Goal: Task Accomplishment & Management: Manage account settings

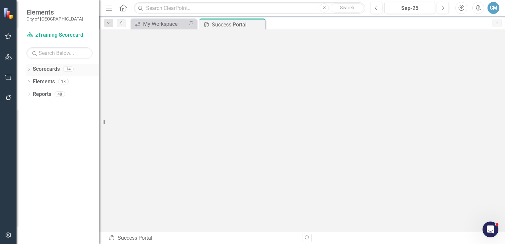
click at [28, 68] on icon "Dropdown" at bounding box center [28, 70] width 5 height 4
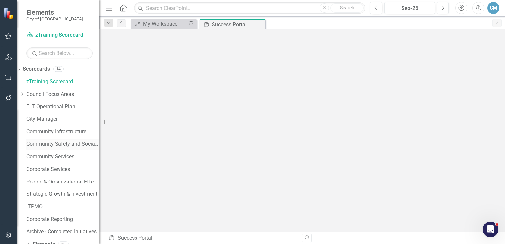
click at [57, 145] on link "Community Safety and Social Services" at bounding box center [62, 144] width 73 height 8
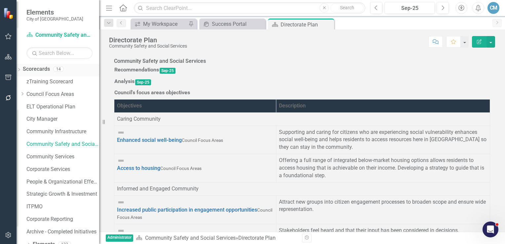
click at [21, 68] on div "Dropdown" at bounding box center [19, 70] width 5 height 8
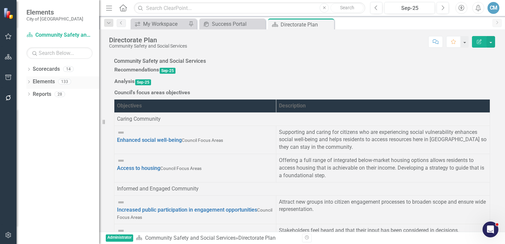
click at [31, 82] on div "Dropdown Elements 133" at bounding box center [62, 82] width 73 height 13
click at [27, 82] on icon "Dropdown" at bounding box center [28, 83] width 5 height 4
click at [24, 118] on icon "Dropdown" at bounding box center [22, 120] width 5 height 4
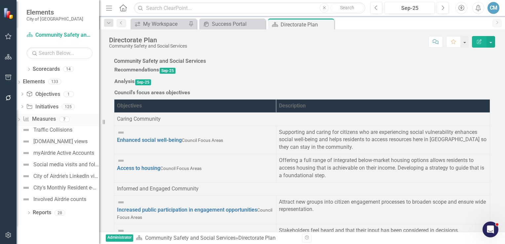
click at [55, 119] on link "Measure Measures" at bounding box center [39, 119] width 33 height 8
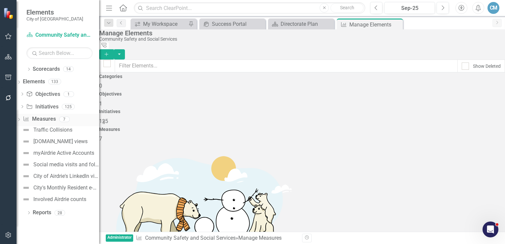
checkbox input "false"
click at [8, 235] on icon "button" at bounding box center [8, 234] width 7 height 5
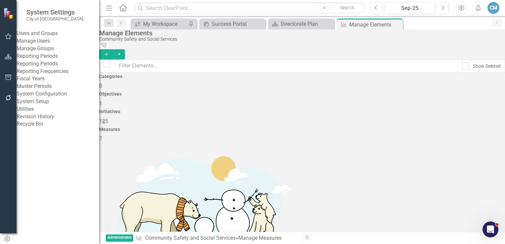
click at [35, 105] on div "System Setup" at bounding box center [58, 102] width 83 height 8
click at [41, 105] on link "System Setup" at bounding box center [58, 102] width 83 height 8
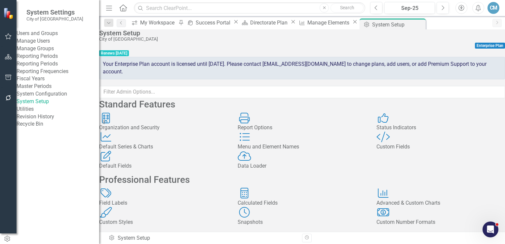
click at [402, 151] on div "Custom Fields" at bounding box center [440, 147] width 128 height 8
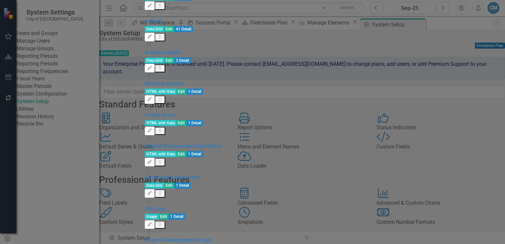
type input "da"
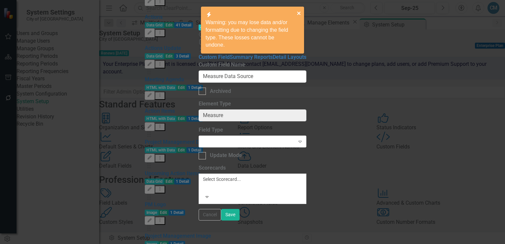
click at [297, 13] on icon "close" at bounding box center [299, 13] width 5 height 5
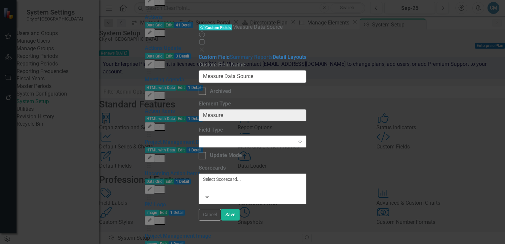
click at [230, 54] on link "Summary Reports" at bounding box center [251, 57] width 43 height 6
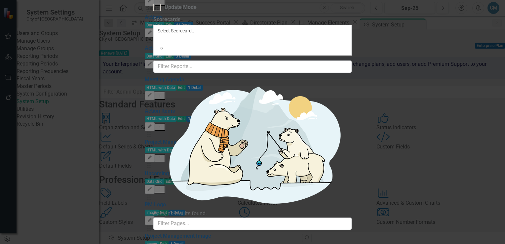
click at [206, 243] on div "String (Less than 150 characters)" at bounding box center [252, 248] width 505 height 8
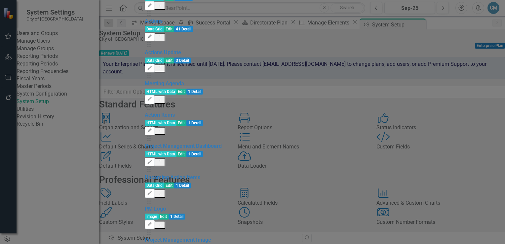
click at [145, 229] on div "Custom Style Custom Fields City of Airdrie Help Maximize Close Scorecard Object…" at bounding box center [252, 121] width 215 height 2501
click at [145, 132] on div "Custom Style Custom Fields City of Airdrie Help Maximize Close Scorecard Object…" at bounding box center [252, 121] width 215 height 2501
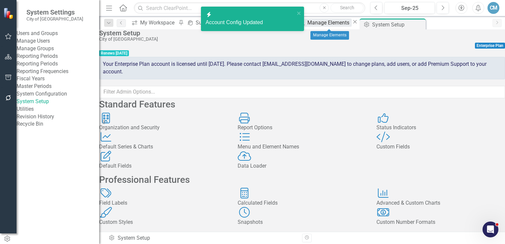
click at [334, 22] on div "Manage Elements" at bounding box center [329, 22] width 44 height 8
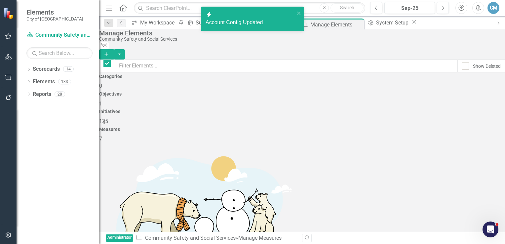
checkbox input "false"
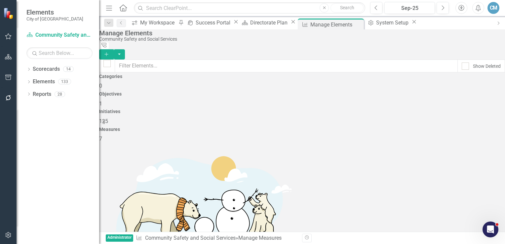
click at [109, 52] on icon "Add" at bounding box center [106, 54] width 6 height 5
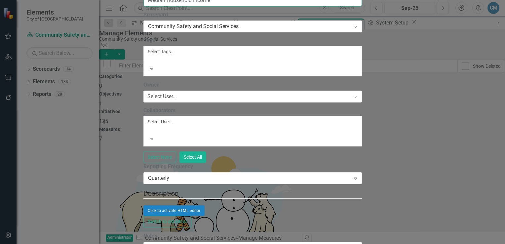
type input "Median Household Income"
click at [149, 63] on div at bounding box center [148, 59] width 1 height 8
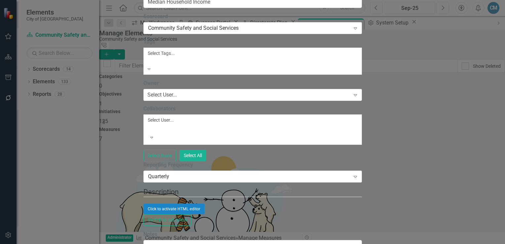
click at [177, 46] on label "Tags" at bounding box center [252, 42] width 218 height 8
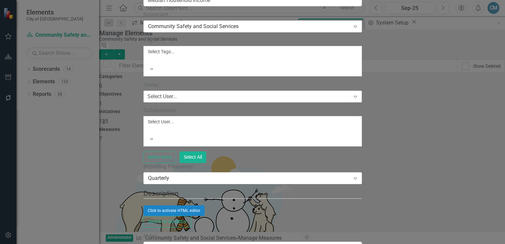
click at [173, 100] on div "Select User..." at bounding box center [161, 97] width 29 height 8
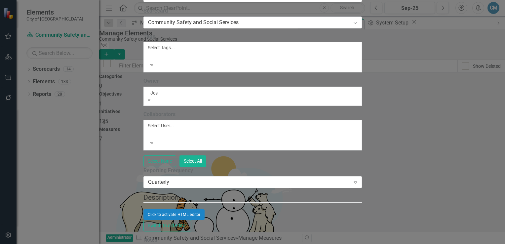
type input "[PERSON_NAME]"
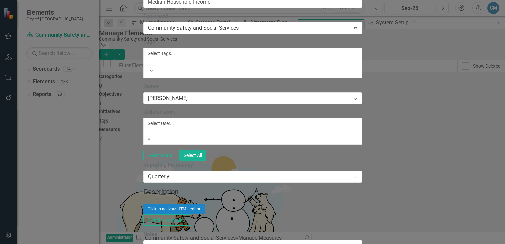
click at [149, 135] on div at bounding box center [148, 131] width 1 height 8
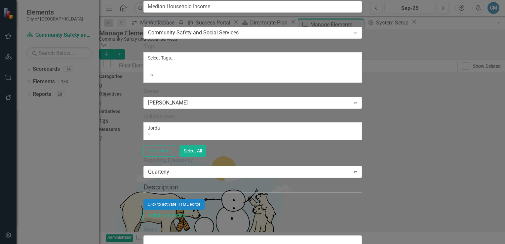
type input "Jordan"
click at [17, 243] on span "Jordan" at bounding box center [8, 247] width 17 height 6
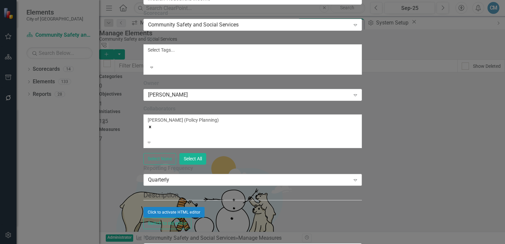
scroll to position [66, 0]
click at [192, 207] on div "Click to activate HTML editor" at bounding box center [252, 212] width 218 height 11
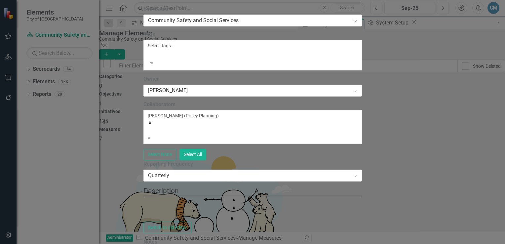
click at [175, 202] on div at bounding box center [252, 211] width 218 height 19
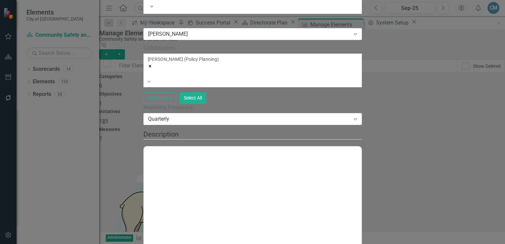
scroll to position [0, 0]
click at [167, 149] on div at bounding box center [252, 148] width 217 height 3
click at [166, 151] on div "Normal Text" at bounding box center [192, 154] width 97 height 13
click at [155, 171] on p "Rich Text Area. Press ALT-0 for help." at bounding box center [252, 167] width 214 height 8
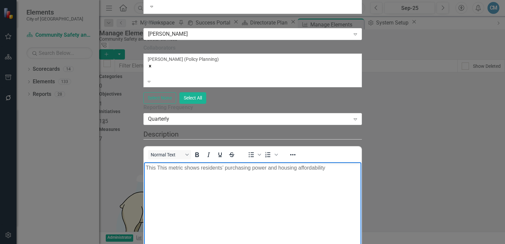
click at [170, 169] on p "This This metric shows residents’ purchasing power and housing affordability" at bounding box center [252, 167] width 214 height 8
click at [169, 169] on p "This This metric shows residents’ purchasing power and housing affordability" at bounding box center [252, 167] width 214 height 8
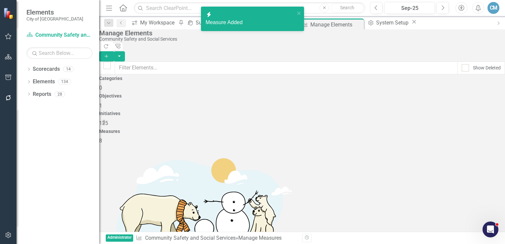
scroll to position [54, 0]
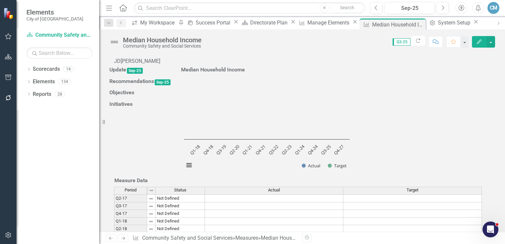
click at [483, 44] on button "Edit" at bounding box center [479, 42] width 15 height 12
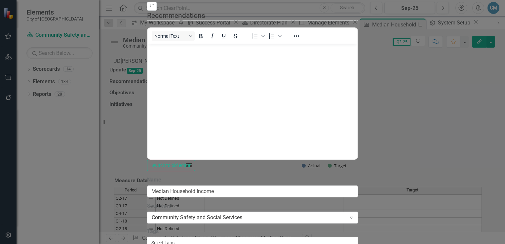
scroll to position [66, 0]
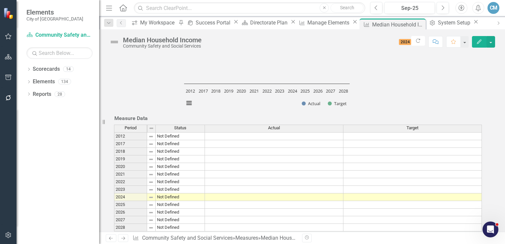
scroll to position [99, 0]
click at [129, 37] on div at bounding box center [140, 37] width 62 height 0
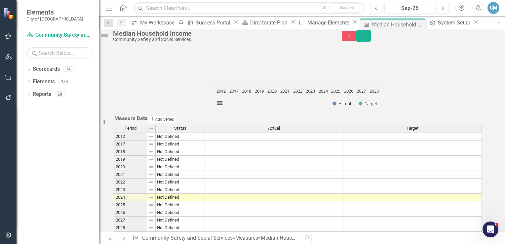
click at [201, 35] on button "Link Tag Link Objective" at bounding box center [184, 31] width 33 height 7
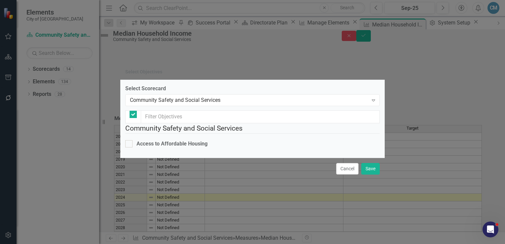
checkbox input "false"
click at [188, 96] on div "Community Safety and Social Services" at bounding box center [249, 100] width 238 height 8
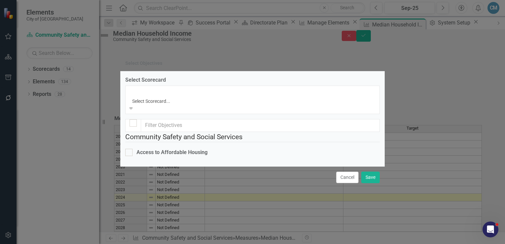
scroll to position [0, 0]
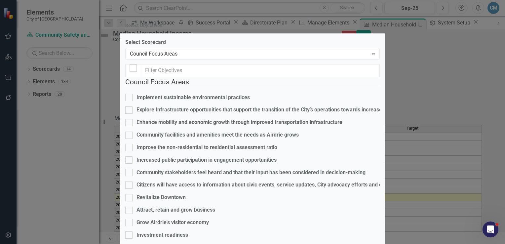
scroll to position [112, 0]
checkbox input "true"
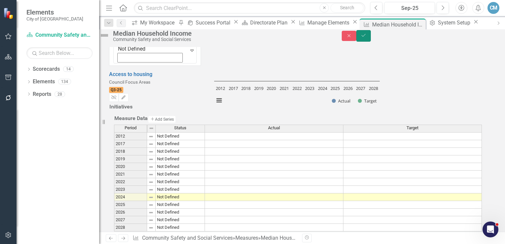
drag, startPoint x: 491, startPoint y: 36, endPoint x: 482, endPoint y: 41, distance: 11.1
click at [371, 37] on button "Save" at bounding box center [363, 36] width 15 height 12
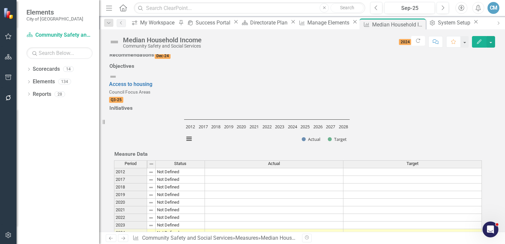
scroll to position [0, 0]
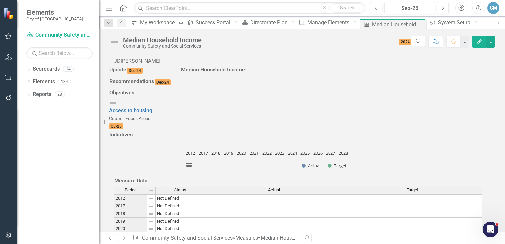
click at [353, 148] on rect "Interactive chart" at bounding box center [267, 125] width 172 height 99
click at [353, 147] on rect "Interactive chart" at bounding box center [267, 125] width 172 height 99
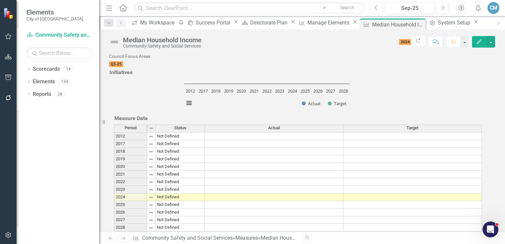
scroll to position [132, 0]
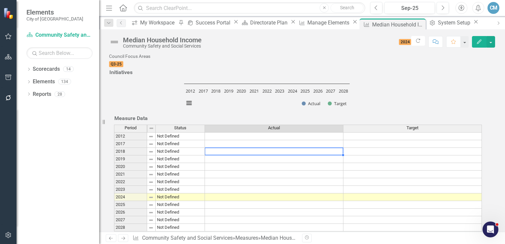
click at [217, 155] on td at bounding box center [274, 152] width 138 height 8
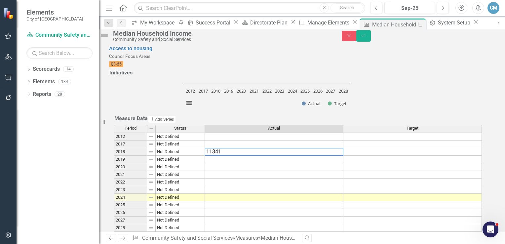
type textarea "113410"
click at [333, 163] on td at bounding box center [274, 160] width 138 height 8
type textarea "115810"
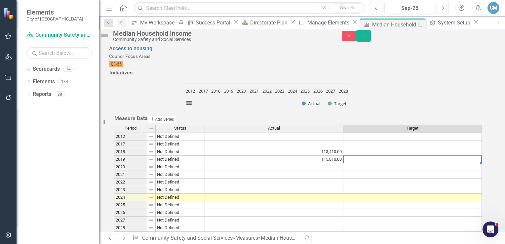
click at [334, 171] on td at bounding box center [274, 167] width 138 height 8
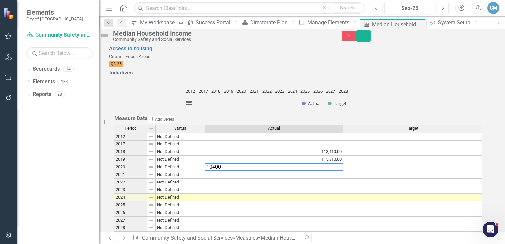
type textarea "104000"
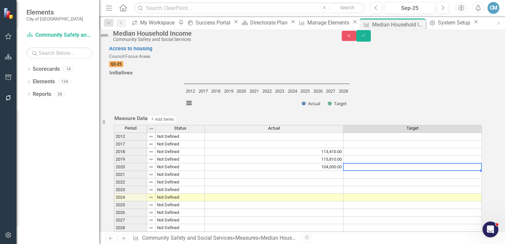
click at [114, 207] on div "Period Status Actual Target 2012 Not Defined 2017 Not Defined 2018 Not Defined …" at bounding box center [114, 178] width 0 height 107
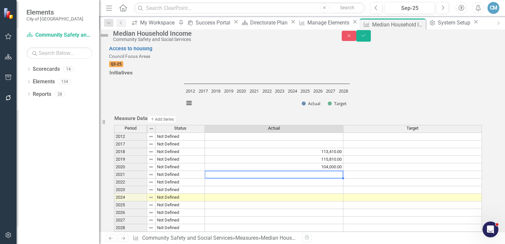
click at [320, 178] on td at bounding box center [274, 175] width 138 height 8
type textarea "117110"
click at [335, 186] on td at bounding box center [274, 182] width 138 height 8
type textarea "123030"
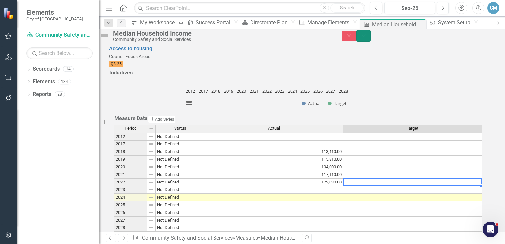
click at [371, 40] on button "Save" at bounding box center [363, 36] width 15 height 12
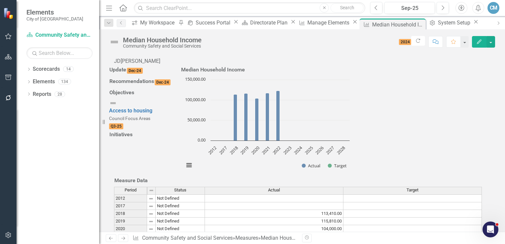
click at [353, 109] on div "Chart Bar chart with 2 data series. Median Household Income (Chart Type: Column…" at bounding box center [267, 125] width 172 height 99
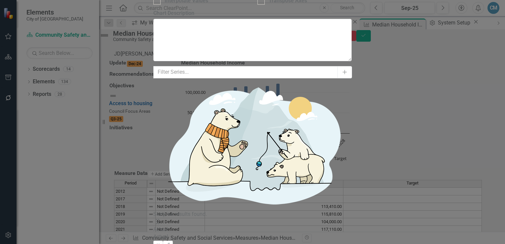
checkbox input "false"
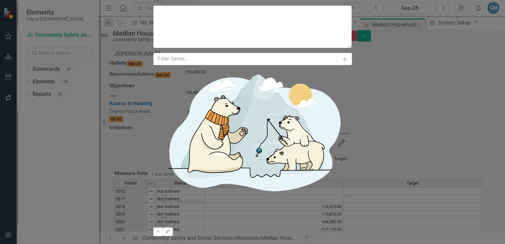
type input "7"
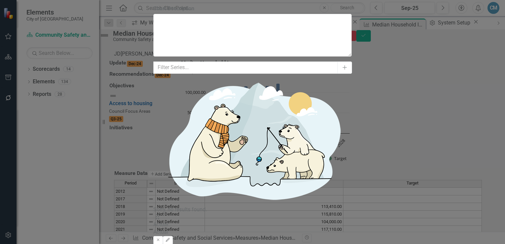
scroll to position [46, 0]
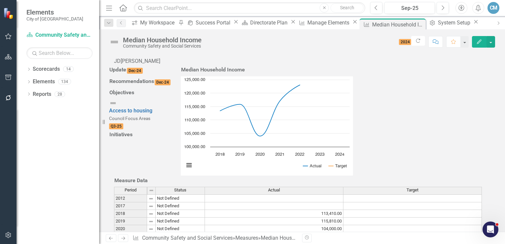
click at [353, 115] on rect "Interactive chart" at bounding box center [267, 125] width 172 height 99
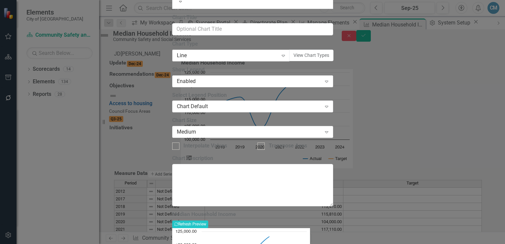
click at [230, 59] on div "Line" at bounding box center [227, 56] width 101 height 8
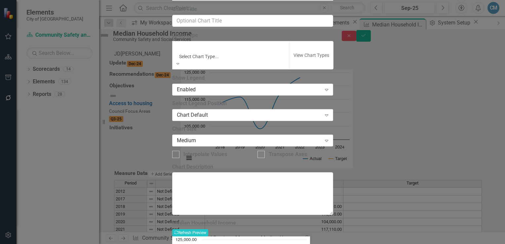
scroll to position [297, 0]
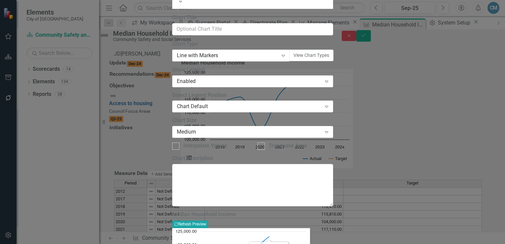
click at [208, 220] on button "Recalculate Refresh Preview" at bounding box center [190, 223] width 36 height 7
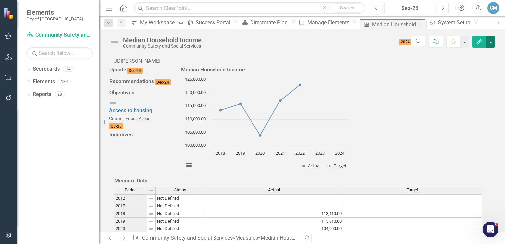
click at [494, 42] on button "button" at bounding box center [490, 42] width 9 height 12
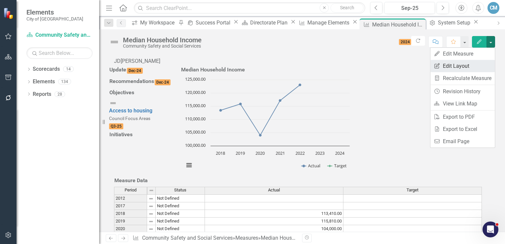
click at [469, 63] on link "Edit Report Edit Layout" at bounding box center [462, 66] width 64 height 12
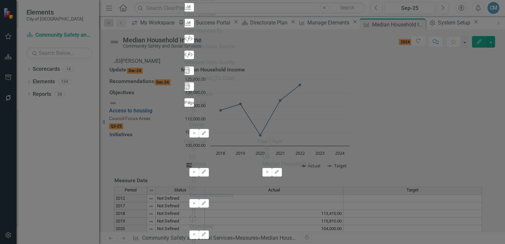
click at [187, 56] on icon "Add" at bounding box center [189, 55] width 5 height 4
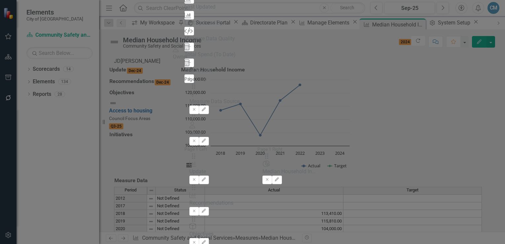
drag, startPoint x: 186, startPoint y: 66, endPoint x: 186, endPoint y: 48, distance: 18.5
click at [186, 75] on div "The fields (or pods) that are available for you to include on the detail page a…" at bounding box center [252, 201] width 136 height 252
drag, startPoint x: 185, startPoint y: 106, endPoint x: 193, endPoint y: 47, distance: 60.0
drag, startPoint x: 77, startPoint y: 31, endPoint x: 57, endPoint y: 28, distance: 20.1
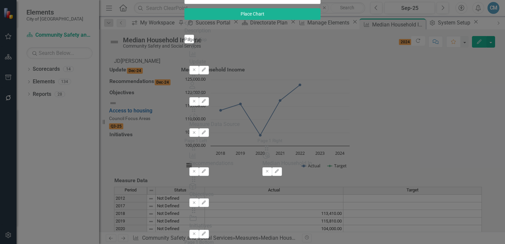
click at [184, 36] on div "Custom Description Add" at bounding box center [252, 28] width 136 height 16
click at [184, 43] on button "Add" at bounding box center [189, 39] width 10 height 9
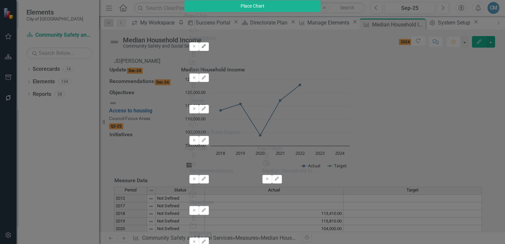
click at [206, 45] on icon "Edit" at bounding box center [203, 46] width 5 height 4
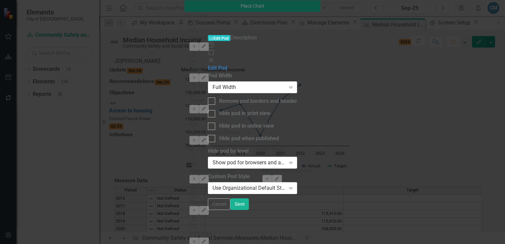
click at [223, 83] on div "Full Width" at bounding box center [248, 87] width 73 height 8
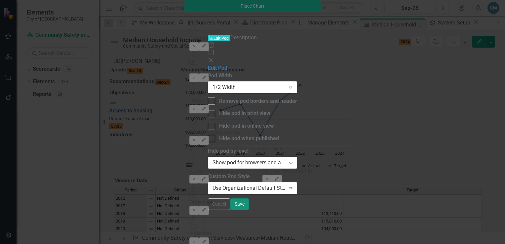
click at [249, 210] on button "Save" at bounding box center [239, 204] width 18 height 12
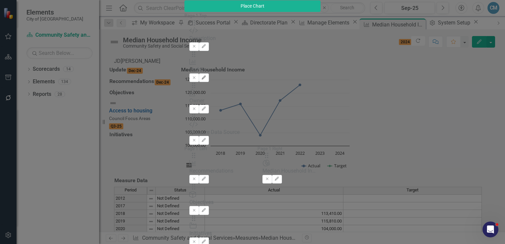
click at [208, 73] on button "Edit" at bounding box center [204, 77] width 10 height 9
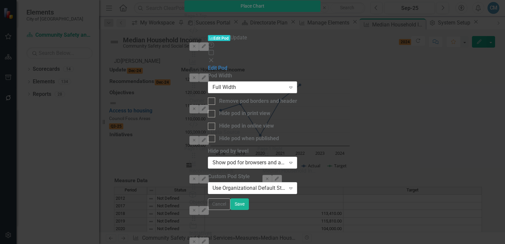
click at [241, 83] on div "Full Width" at bounding box center [248, 87] width 73 height 8
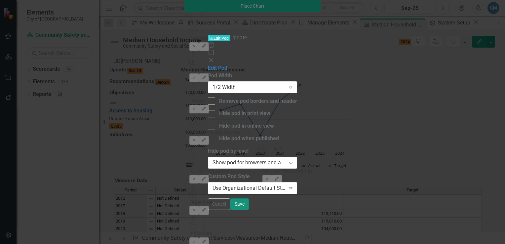
click at [249, 210] on button "Save" at bounding box center [239, 204] width 18 height 12
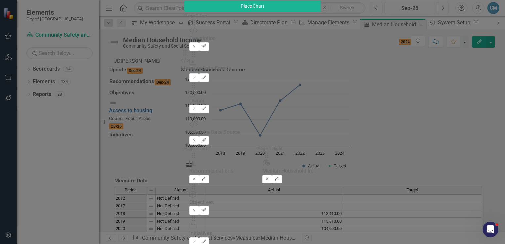
drag, startPoint x: 186, startPoint y: 88, endPoint x: 195, endPoint y: 60, distance: 28.9
click at [195, 60] on div "The fields (or pods) that are available for you to include on the detail page a…" at bounding box center [252, 153] width 136 height 283
click at [208, 105] on button "Edit" at bounding box center [204, 109] width 10 height 9
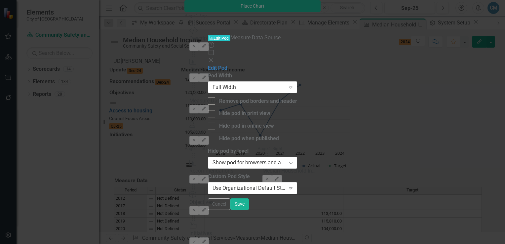
click at [227, 83] on div "Full Width" at bounding box center [248, 87] width 73 height 8
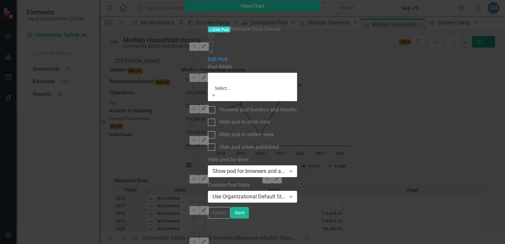
click at [208, 63] on div "Edit Pod" at bounding box center [252, 60] width 89 height 8
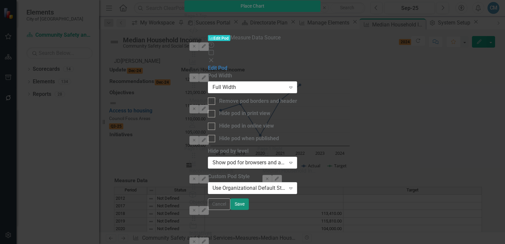
click at [249, 210] on button "Save" at bounding box center [239, 204] width 18 height 12
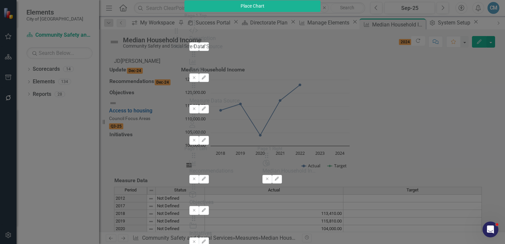
drag, startPoint x: 186, startPoint y: 66, endPoint x: 186, endPoint y: 38, distance: 28.7
click at [186, 38] on div "The fields (or pods) that are available for you to include on the detail page a…" at bounding box center [252, 153] width 136 height 283
click at [206, 44] on icon "Edit" at bounding box center [203, 46] width 5 height 4
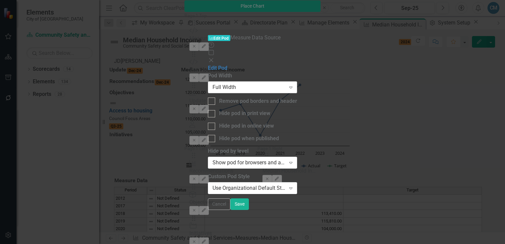
click at [213, 83] on div "Full Width" at bounding box center [248, 87] width 73 height 8
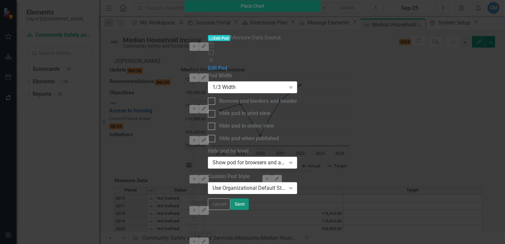
click at [249, 210] on button "Save" at bounding box center [239, 204] width 18 height 12
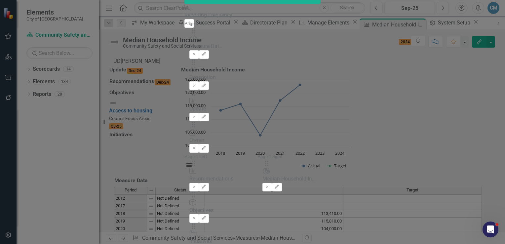
click at [184, 28] on button "Add" at bounding box center [189, 23] width 10 height 9
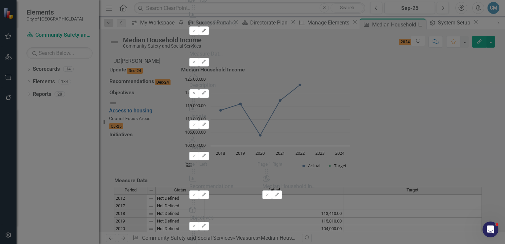
click at [206, 33] on icon "Edit" at bounding box center [203, 31] width 5 height 4
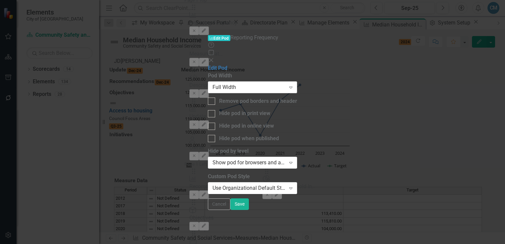
click at [212, 83] on div "Full Width" at bounding box center [248, 87] width 73 height 8
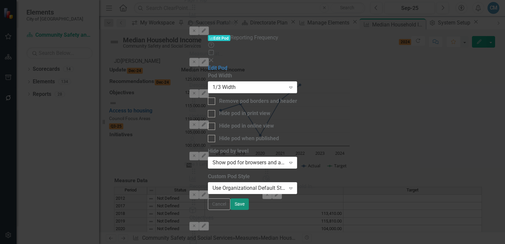
click at [249, 210] on button "Save" at bounding box center [239, 204] width 18 height 12
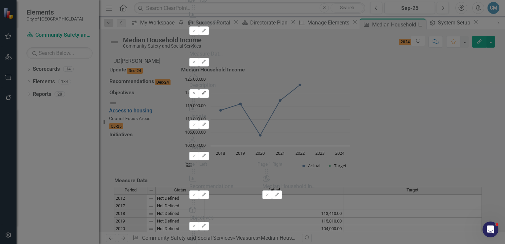
click at [208, 89] on button "Edit" at bounding box center [204, 93] width 10 height 9
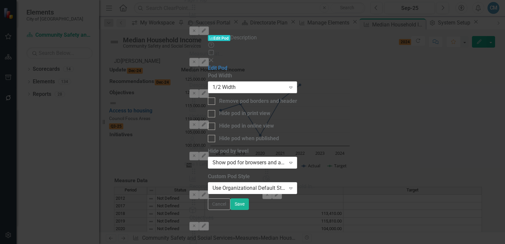
click at [218, 83] on div "1/2 Width" at bounding box center [248, 87] width 73 height 8
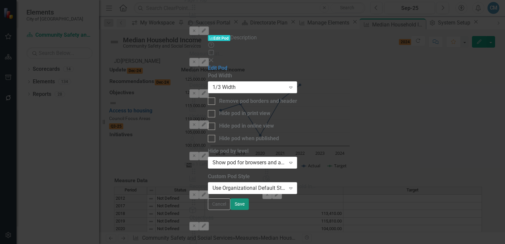
click at [249, 210] on button "Save" at bounding box center [239, 204] width 18 height 12
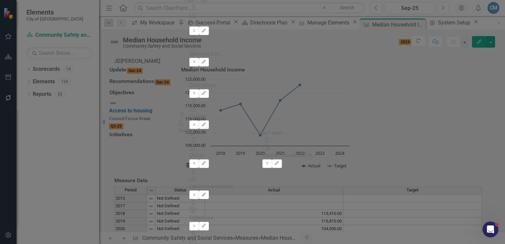
drag, startPoint x: 183, startPoint y: 85, endPoint x: 188, endPoint y: 118, distance: 33.4
drag, startPoint x: 86, startPoint y: 32, endPoint x: 48, endPoint y: 31, distance: 38.0
click at [184, 31] on div "Measure Measure Layout Median Household Income Help Maximize Close repor View A…" at bounding box center [252, 121] width 136 height 401
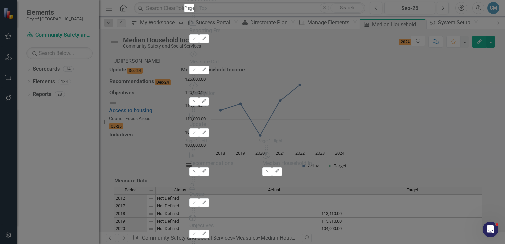
type input "Coll"
click at [184, 12] on button "Add" at bounding box center [189, 8] width 10 height 9
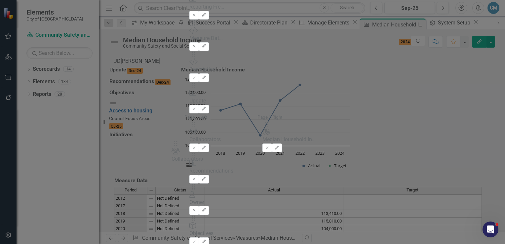
drag, startPoint x: 186, startPoint y: 45, endPoint x: 185, endPoint y: 144, distance: 99.4
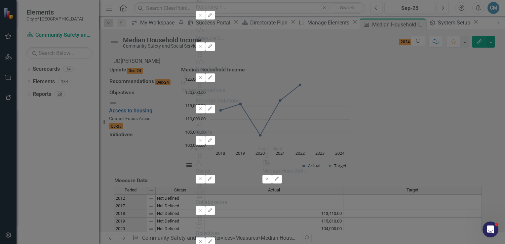
drag, startPoint x: 187, startPoint y: 107, endPoint x: 196, endPoint y: 82, distance: 26.6
click at [212, 107] on icon "Edit" at bounding box center [209, 109] width 5 height 4
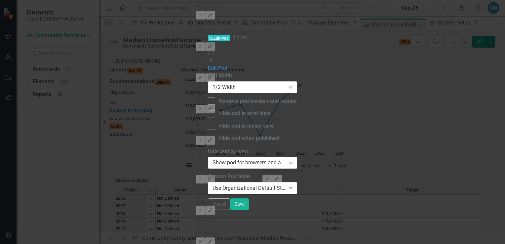
click at [213, 83] on div "1/2 Width" at bounding box center [248, 87] width 73 height 8
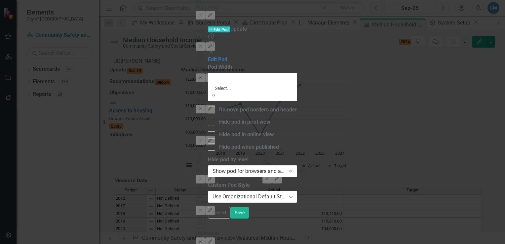
drag, startPoint x: 211, startPoint y: 46, endPoint x: 226, endPoint y: 58, distance: 19.0
click at [211, 243] on div "Full Width" at bounding box center [252, 248] width 505 height 8
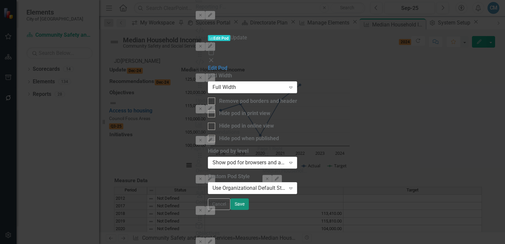
click at [249, 210] on button "Save" at bounding box center [239, 204] width 18 height 12
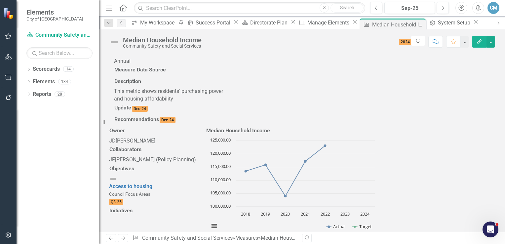
click at [477, 40] on icon "Edit" at bounding box center [479, 41] width 6 height 5
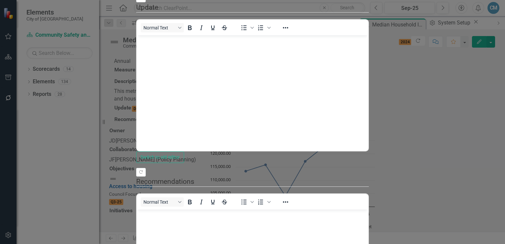
scroll to position [0, 0]
drag, startPoint x: 452, startPoint y: 236, endPoint x: 466, endPoint y: 224, distance: 18.1
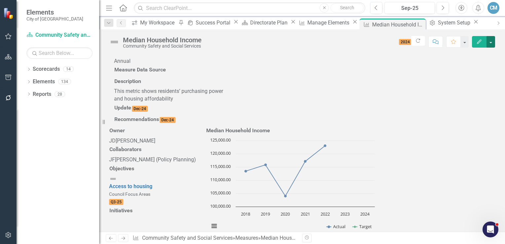
click at [493, 45] on button "button" at bounding box center [490, 42] width 9 height 12
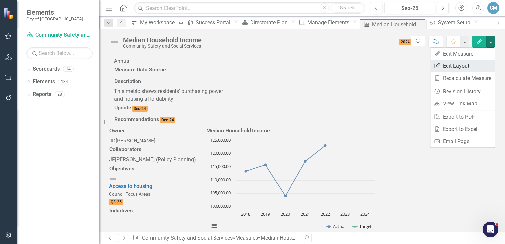
click at [450, 67] on link "Edit Report Edit Layout" at bounding box center [462, 66] width 64 height 12
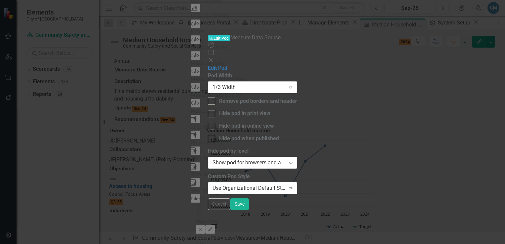
click at [237, 83] on div "1/3 Width" at bounding box center [248, 87] width 73 height 8
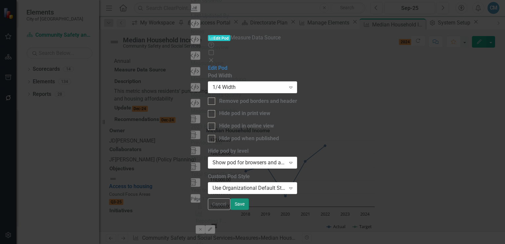
click at [249, 210] on button "Save" at bounding box center [239, 204] width 18 height 12
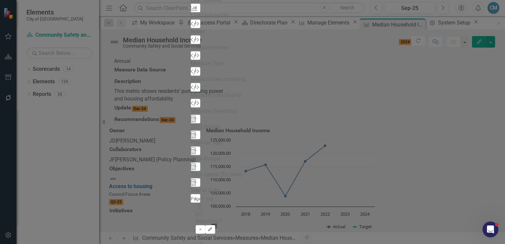
click at [215, 225] on button "Edit" at bounding box center [210, 229] width 10 height 9
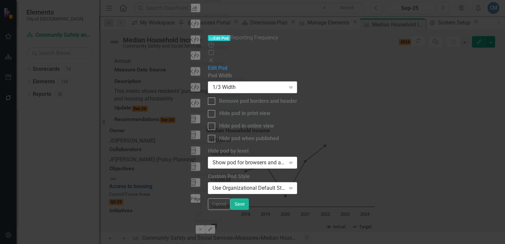
click at [218, 83] on div "1/3 Width" at bounding box center [248, 87] width 73 height 8
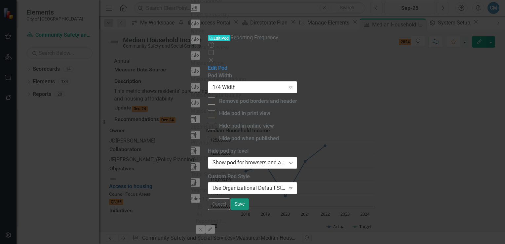
click at [249, 210] on button "Save" at bounding box center [239, 204] width 18 height 12
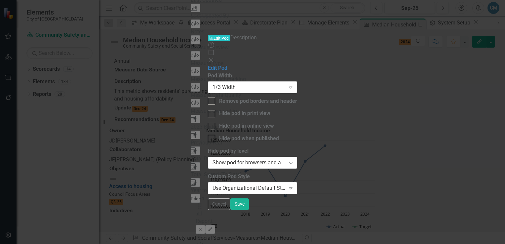
click at [248, 83] on div "1/3 Width" at bounding box center [248, 87] width 73 height 8
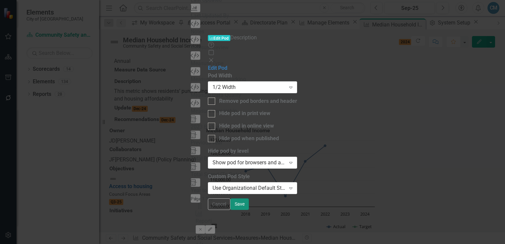
click at [249, 210] on button "Save" at bounding box center [239, 204] width 18 height 12
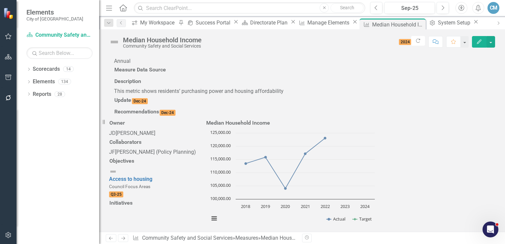
click at [200, 76] on div at bounding box center [157, 76] width 87 height 0
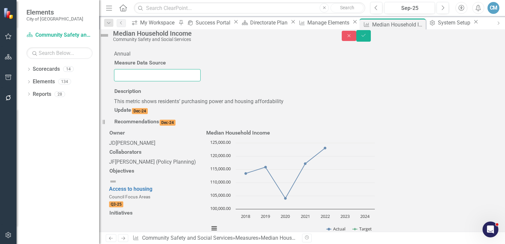
click at [200, 79] on input "text" at bounding box center [157, 75] width 87 height 12
type input "Stats [GEOGRAPHIC_DATA]"
click at [366, 38] on icon "Save" at bounding box center [363, 35] width 6 height 5
